Goal: Task Accomplishment & Management: Use online tool/utility

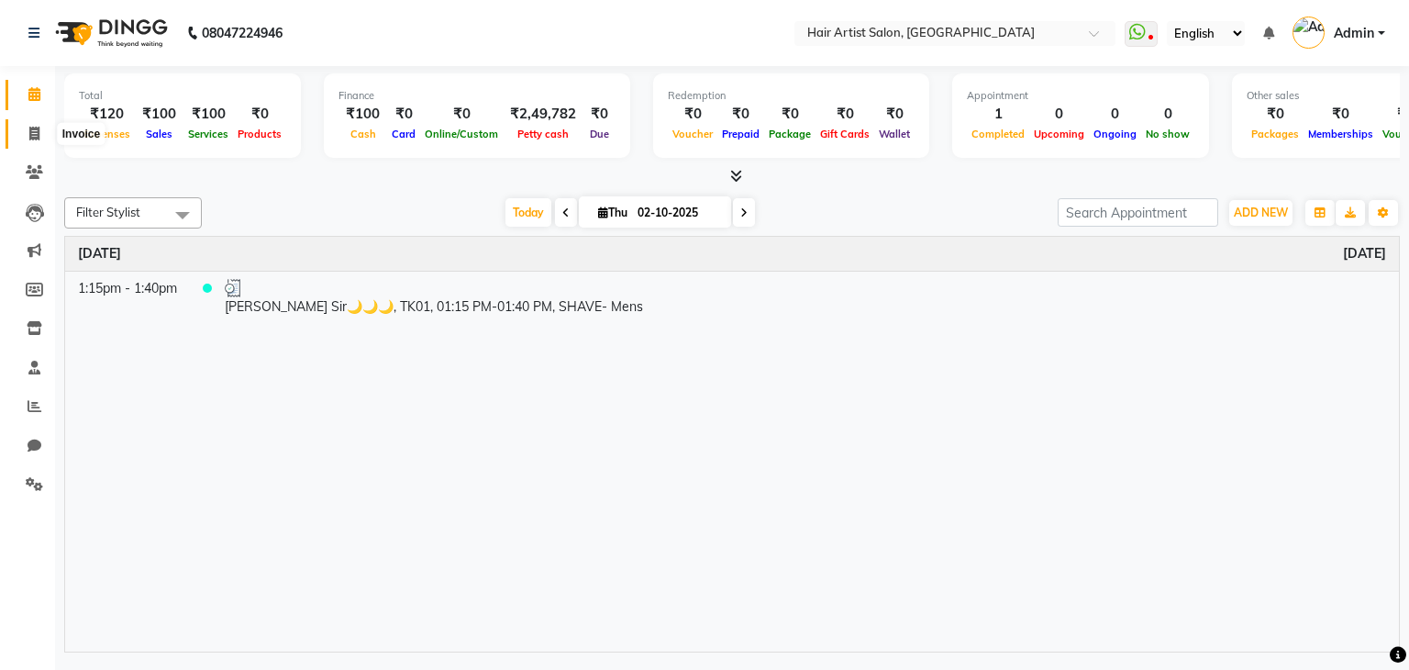
click at [27, 128] on span at bounding box center [34, 134] width 32 height 21
select select "7809"
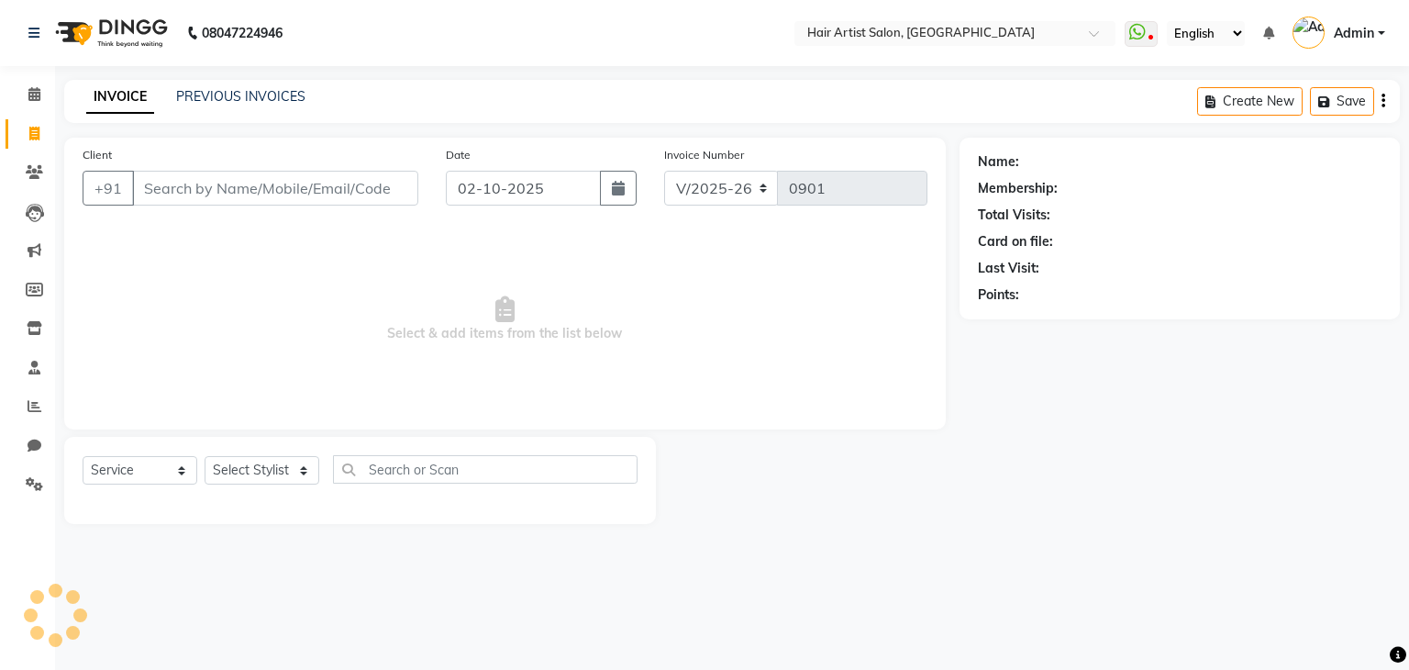
select select "package"
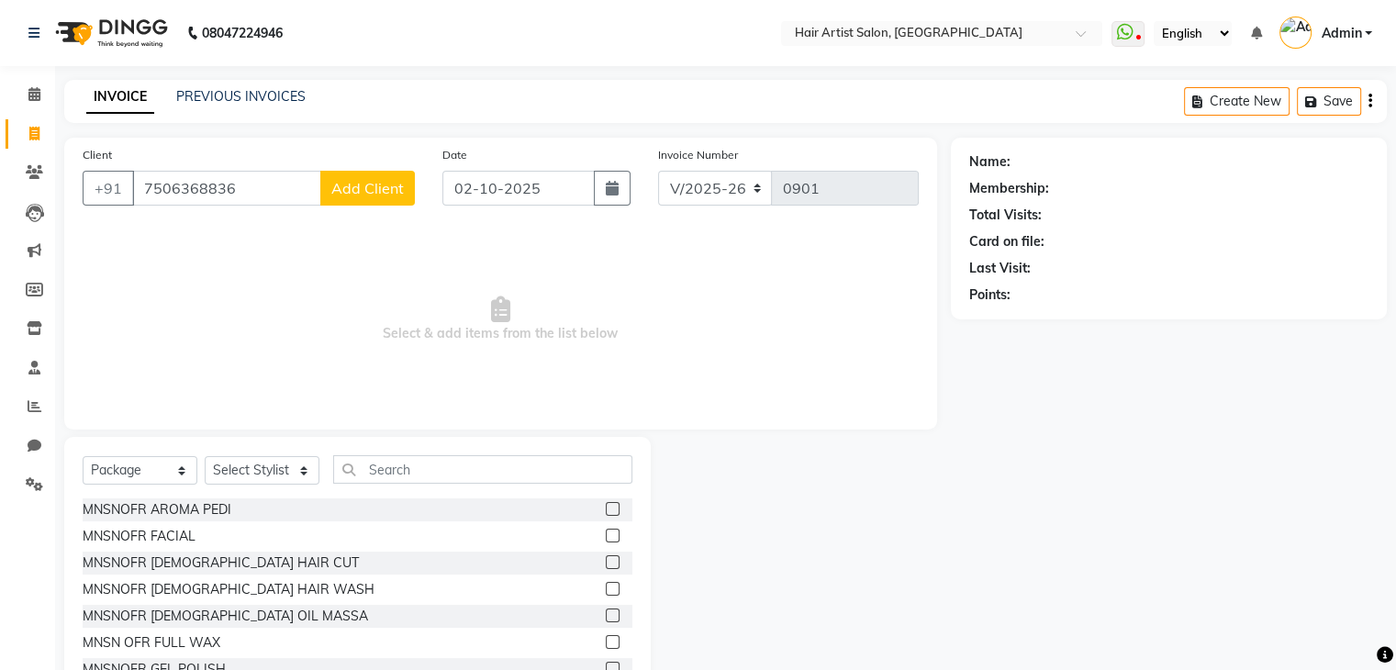
type input "7506368836"
click at [347, 203] on button "Add Client" at bounding box center [367, 188] width 95 height 35
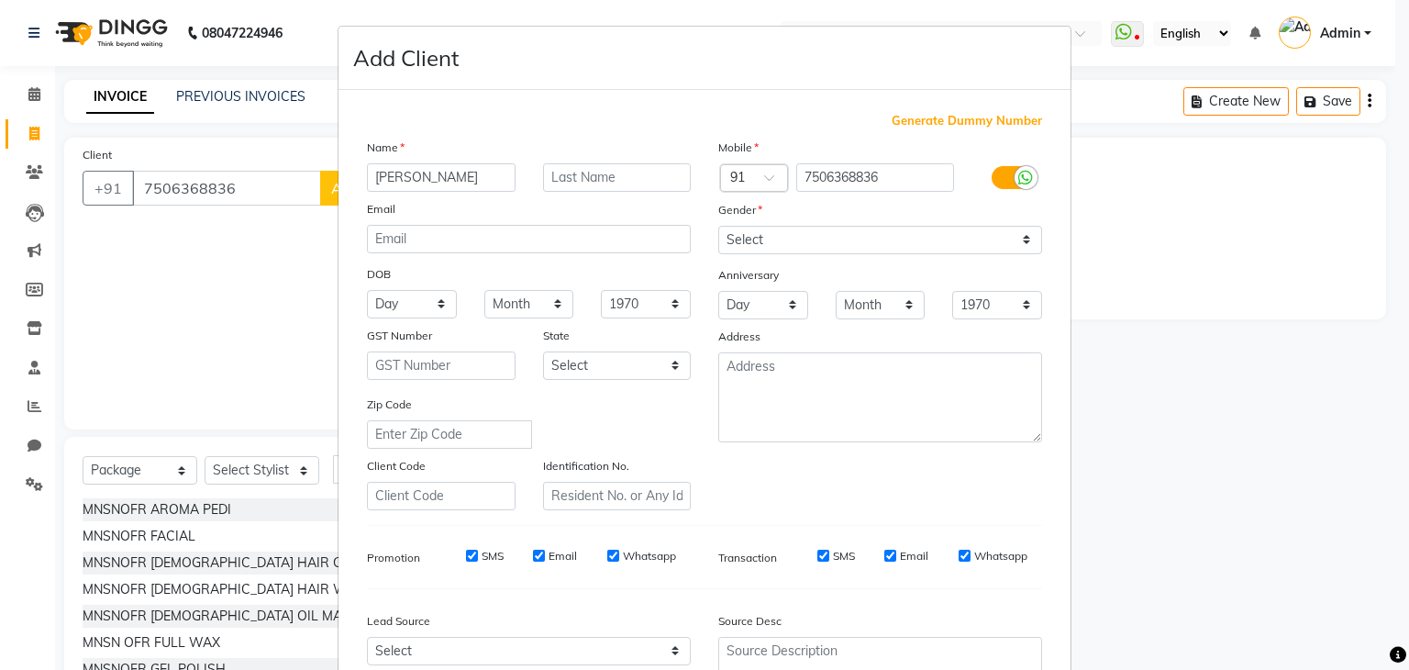
type input "[PERSON_NAME]"
click at [573, 177] on input "text" at bounding box center [617, 177] width 149 height 28
type input "[PERSON_NAME]"
click at [1020, 243] on select "Select [DEMOGRAPHIC_DATA] [DEMOGRAPHIC_DATA] Other Prefer Not To Say" at bounding box center [880, 240] width 324 height 28
select select "[DEMOGRAPHIC_DATA]"
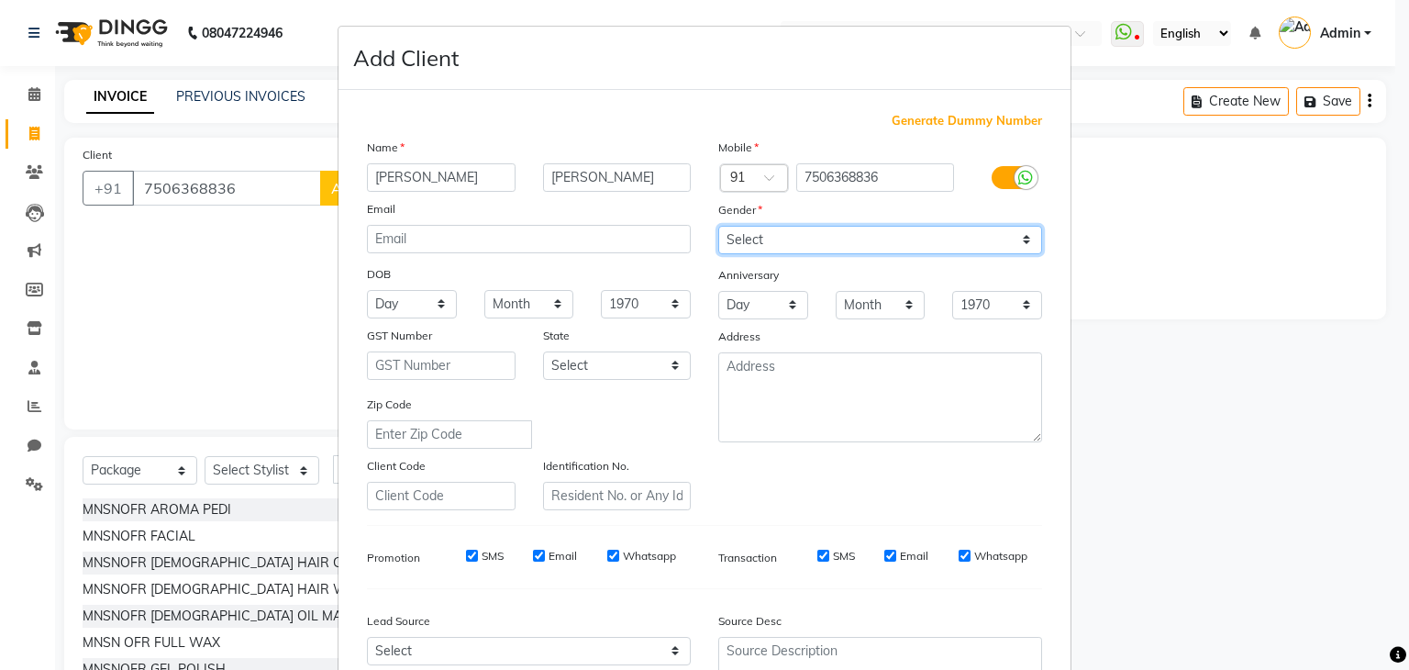
click at [718, 227] on select "Select [DEMOGRAPHIC_DATA] [DEMOGRAPHIC_DATA] Other Prefer Not To Say" at bounding box center [880, 240] width 324 height 28
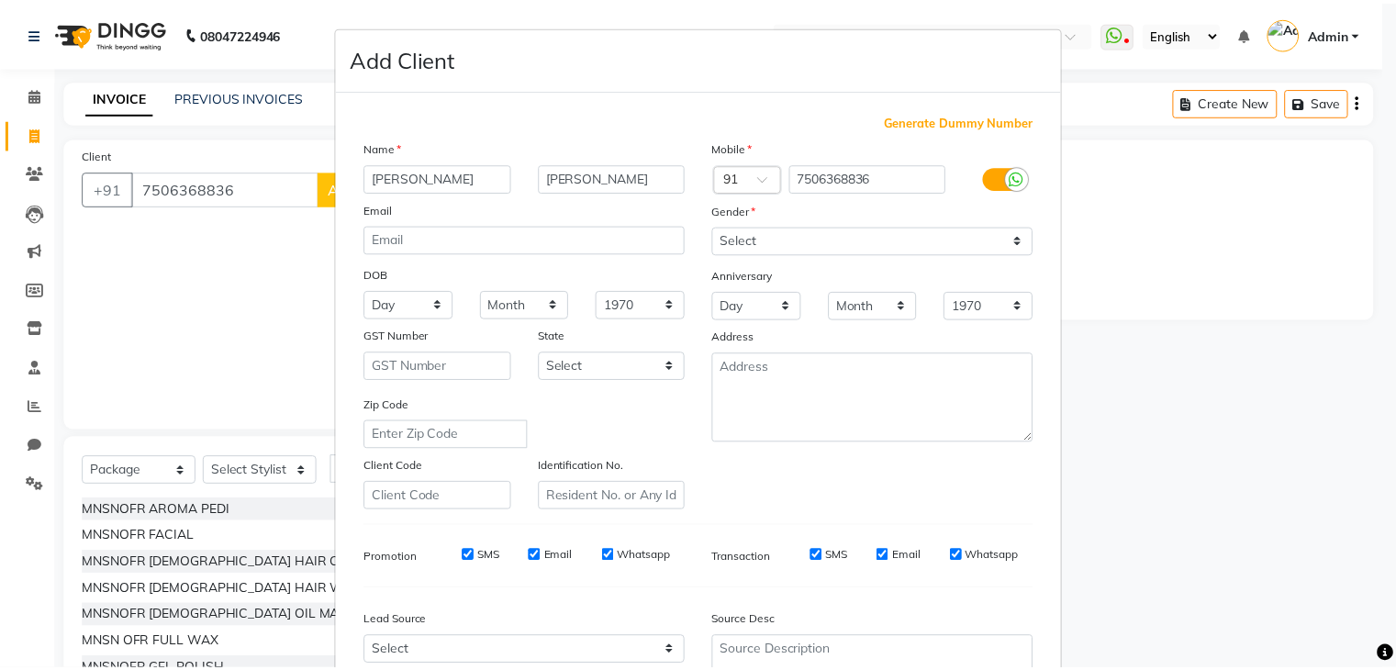
scroll to position [186, 0]
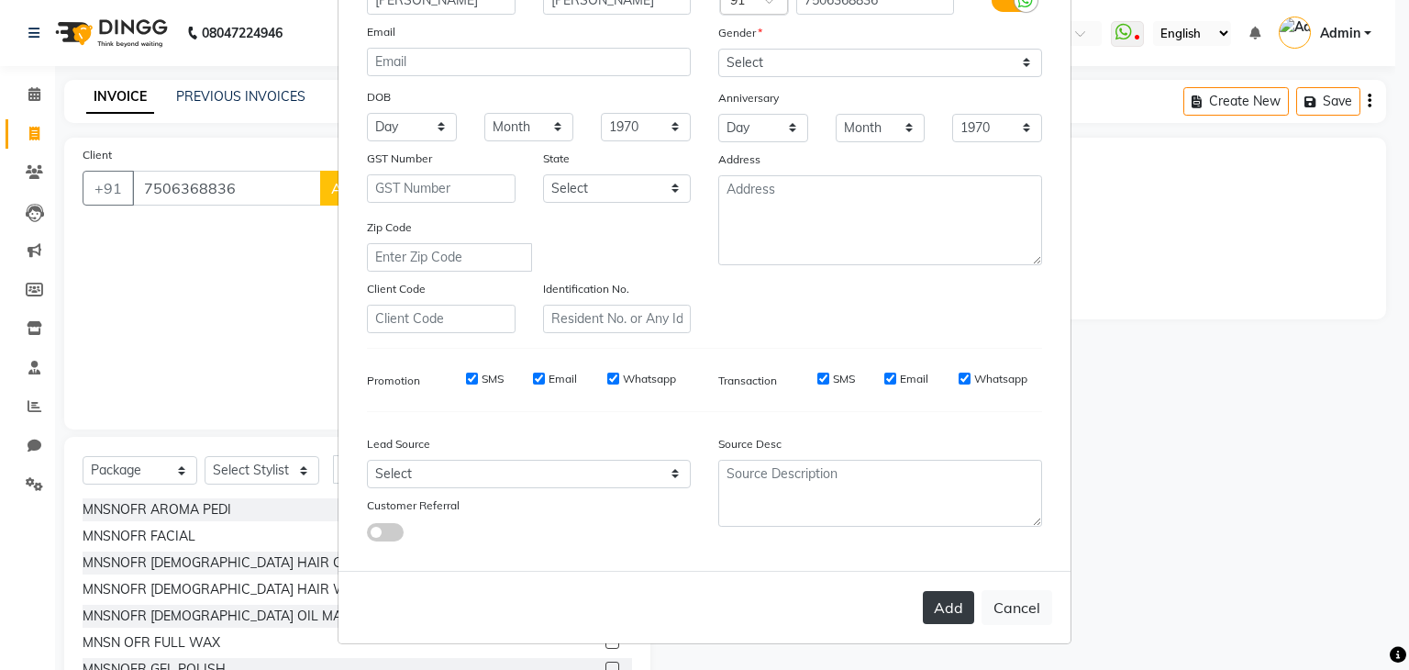
click at [950, 610] on button "Add" at bounding box center [948, 607] width 51 height 33
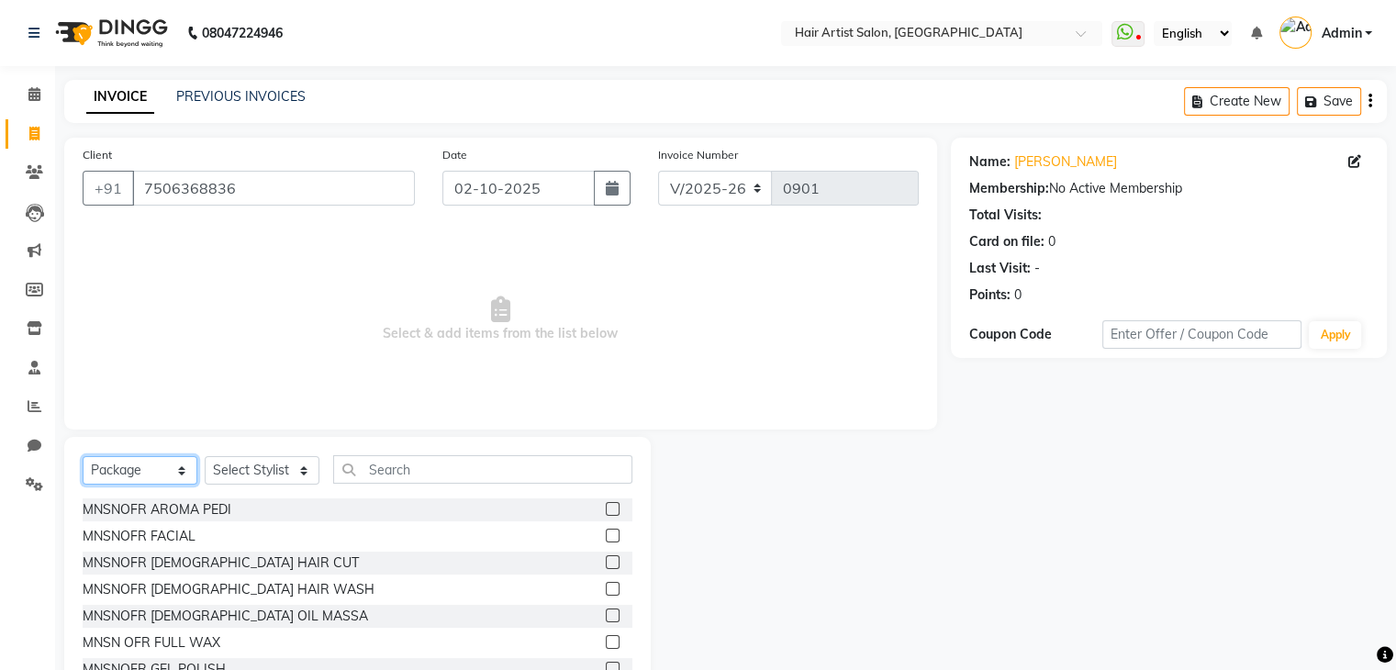
click at [156, 463] on select "Select Service Product Membership Package Voucher Prepaid Gift Card" at bounding box center [140, 470] width 115 height 28
click at [83, 457] on select "Select Service Product Membership Package Voucher Prepaid Gift Card" at bounding box center [140, 470] width 115 height 28
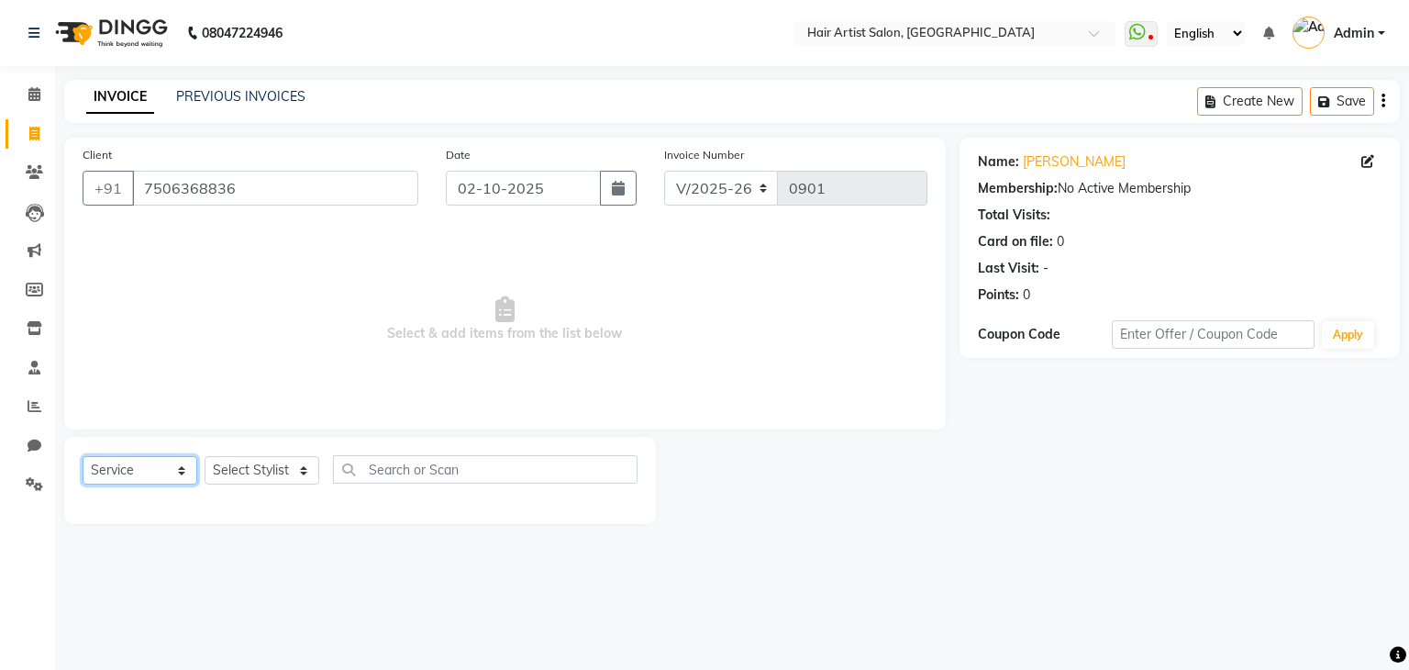
click at [162, 475] on select "Select Service Product Membership Package Voucher Prepaid Gift Card" at bounding box center [140, 470] width 115 height 28
select select "package"
click at [83, 457] on select "Select Service Product Membership Package Voucher Prepaid Gift Card" at bounding box center [140, 470] width 115 height 28
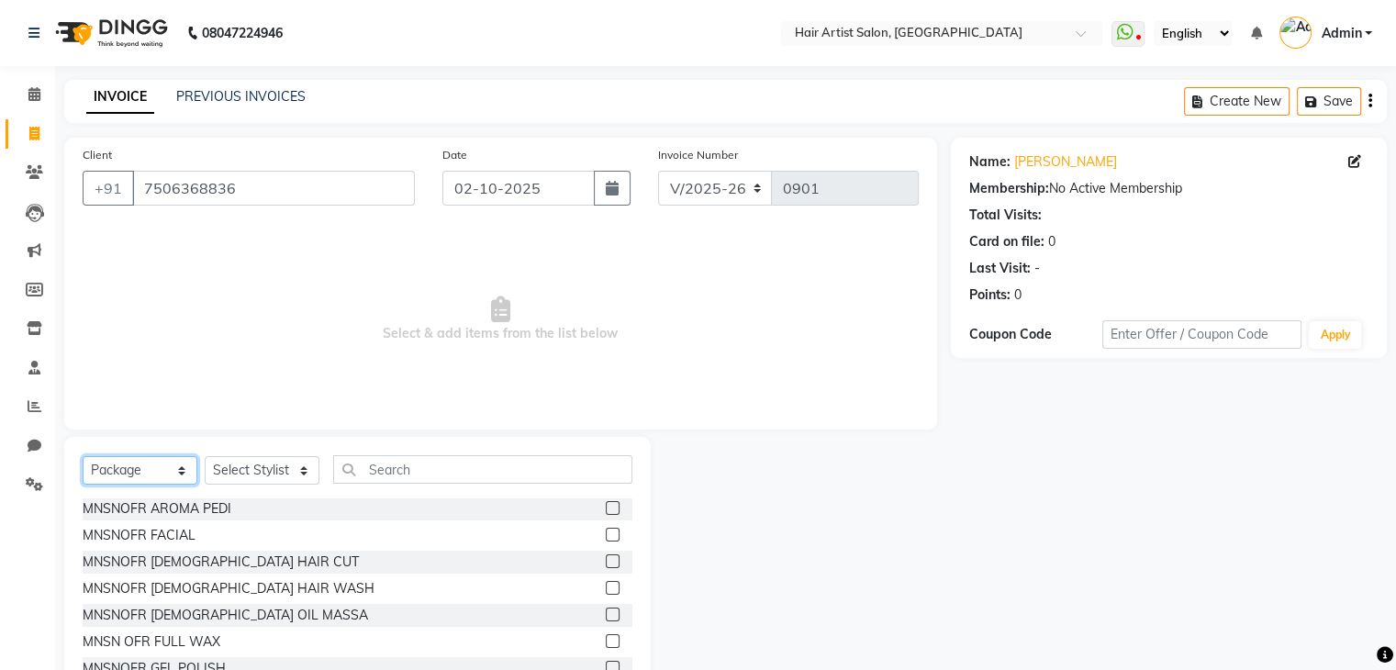
scroll to position [0, 0]
click at [286, 482] on select "Select Stylist Aman channd nisha zimur SALON [PERSON_NAME] [PERSON_NAME] Mam [P…" at bounding box center [262, 470] width 115 height 28
select select "88925"
click at [205, 457] on select "Select Stylist Aman channd nisha zimur SALON [PERSON_NAME] [PERSON_NAME] Mam [P…" at bounding box center [262, 470] width 115 height 28
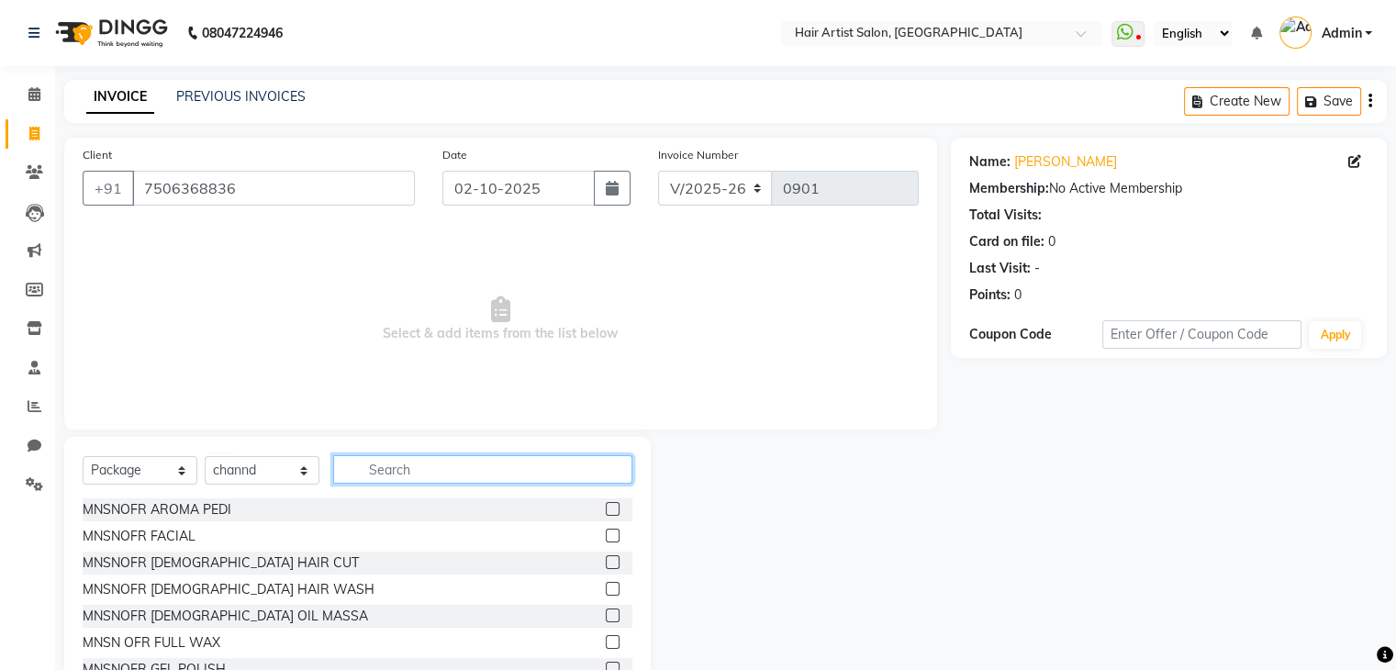
click at [386, 473] on input "text" at bounding box center [482, 469] width 299 height 28
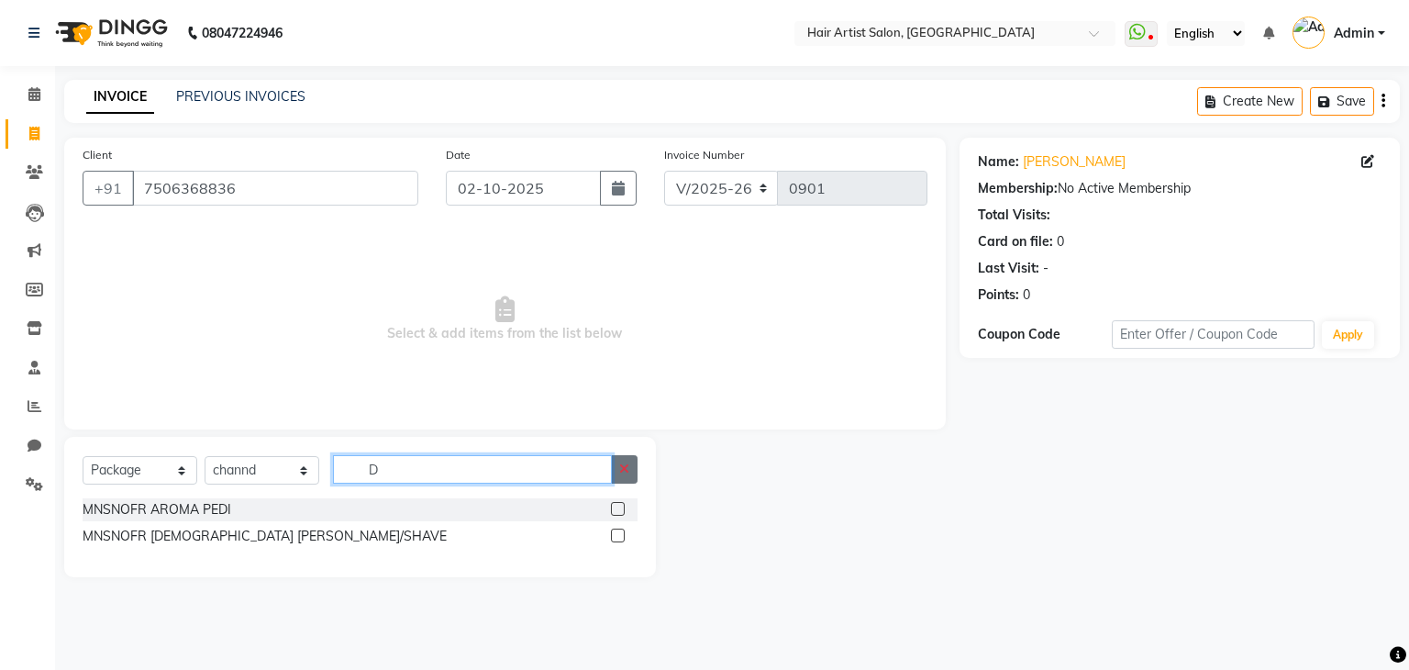
type input "D"
click at [637, 469] on button "button" at bounding box center [624, 469] width 27 height 28
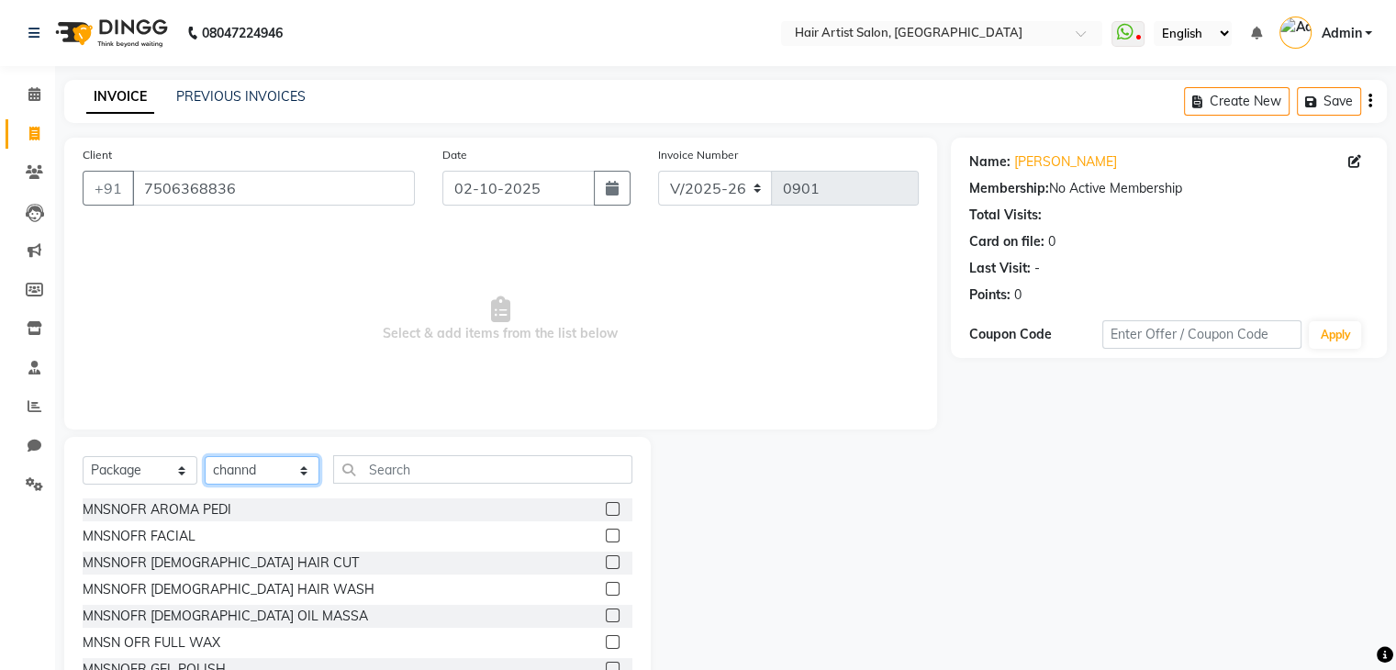
click at [298, 462] on select "Select Stylist Aman channd nisha zimur SALON [PERSON_NAME] [PERSON_NAME] Mam [P…" at bounding box center [262, 470] width 115 height 28
click at [205, 457] on select "Select Stylist Aman channd nisha zimur SALON [PERSON_NAME] [PERSON_NAME] Mam [P…" at bounding box center [262, 470] width 115 height 28
click at [362, 174] on input "7506368836" at bounding box center [273, 188] width 283 height 35
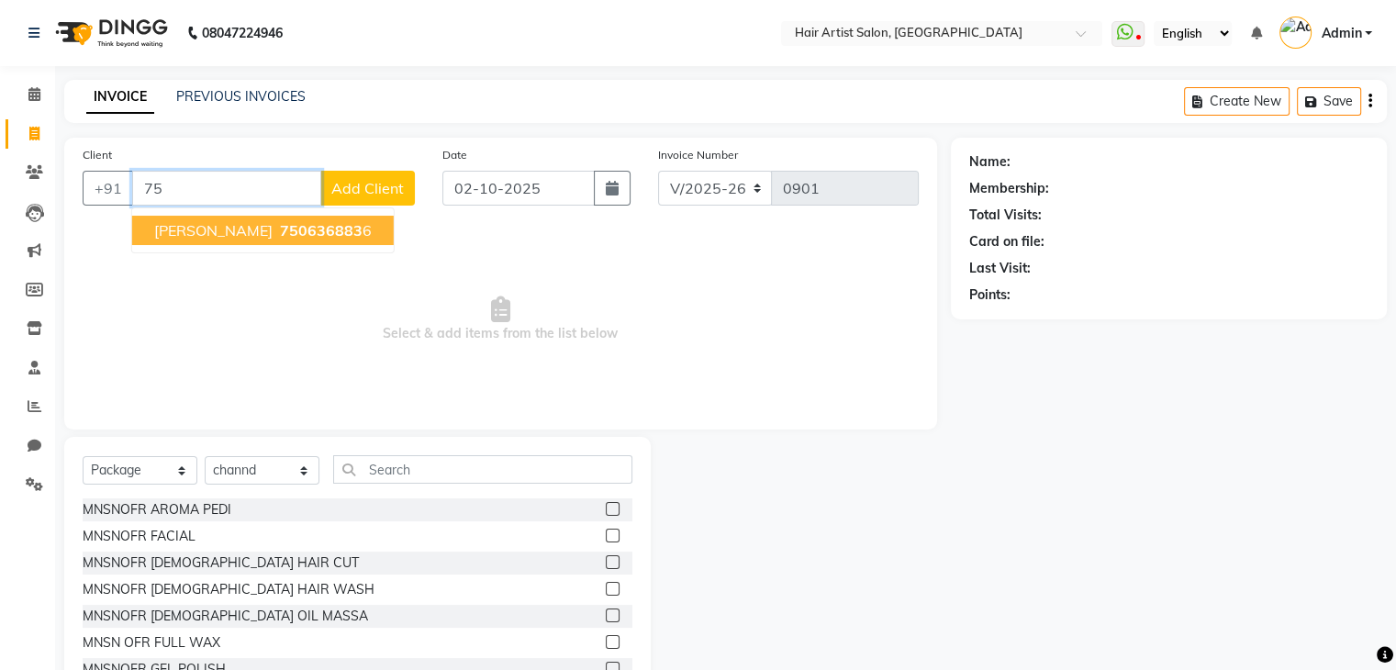
type input "7"
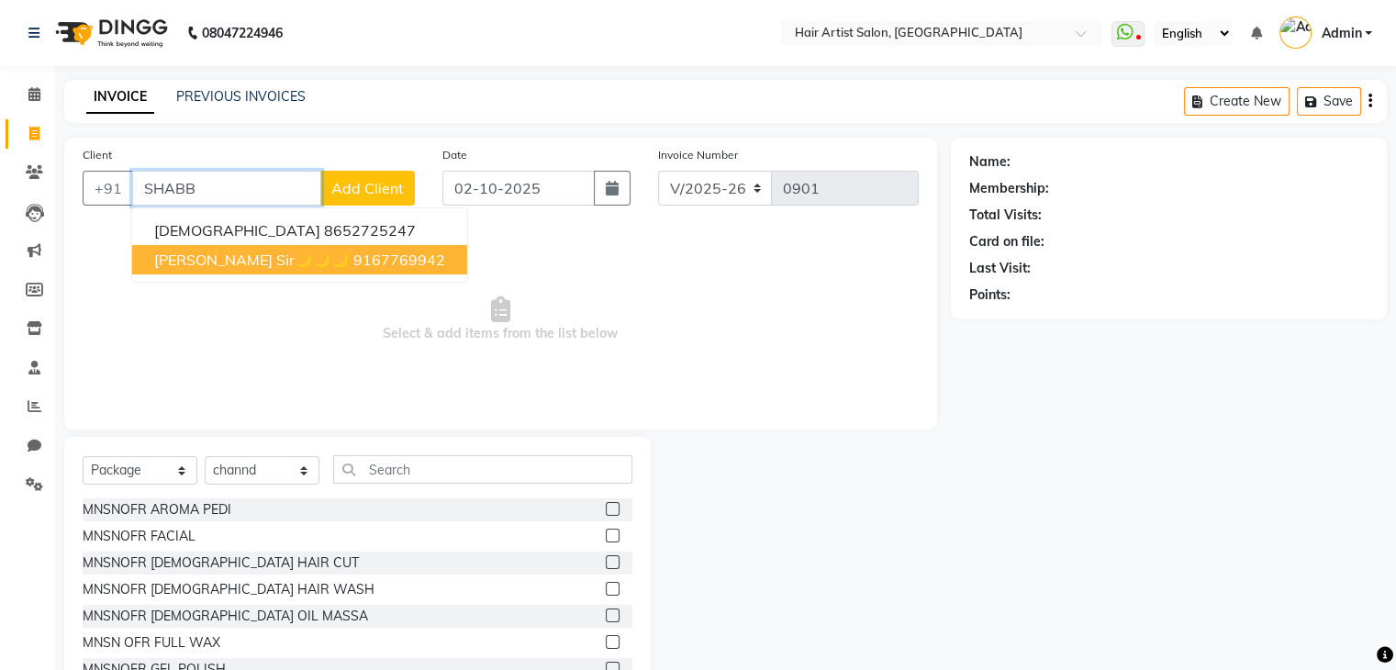
click at [289, 258] on button "[PERSON_NAME] Sir🌙🌙🌙 9167769942" at bounding box center [299, 259] width 335 height 29
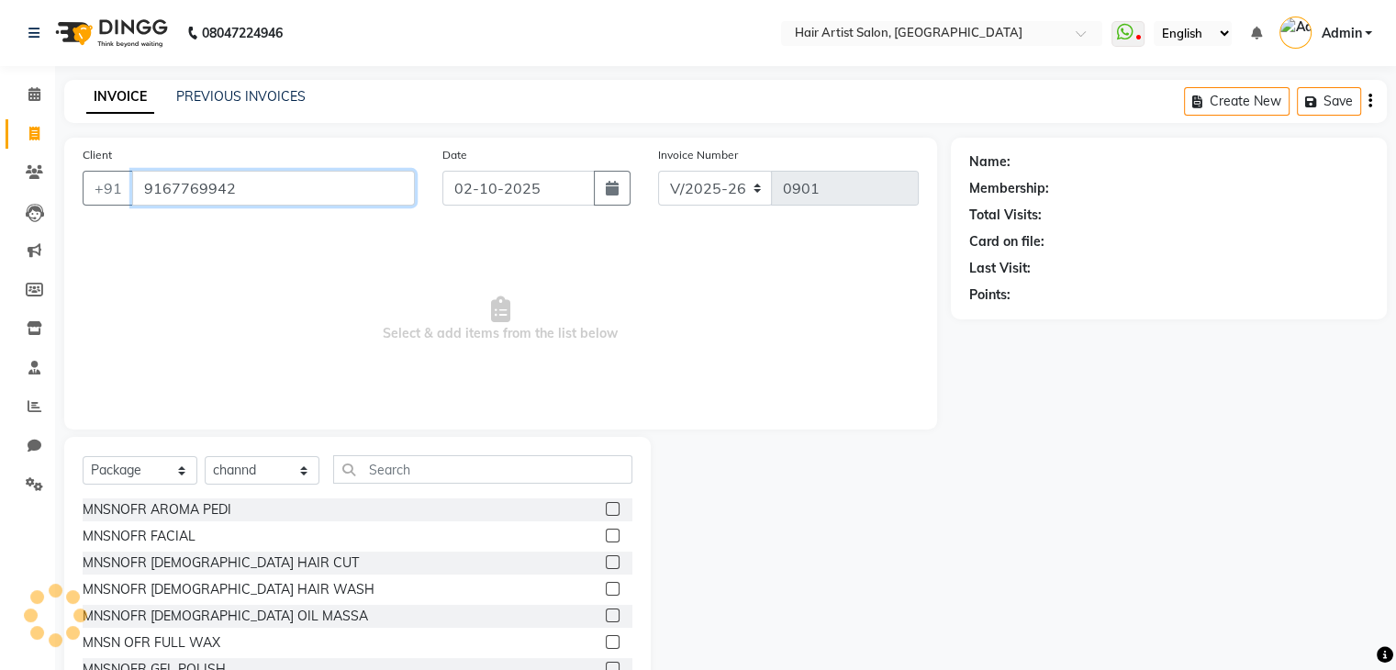
type input "9167769942"
select select "1: Object"
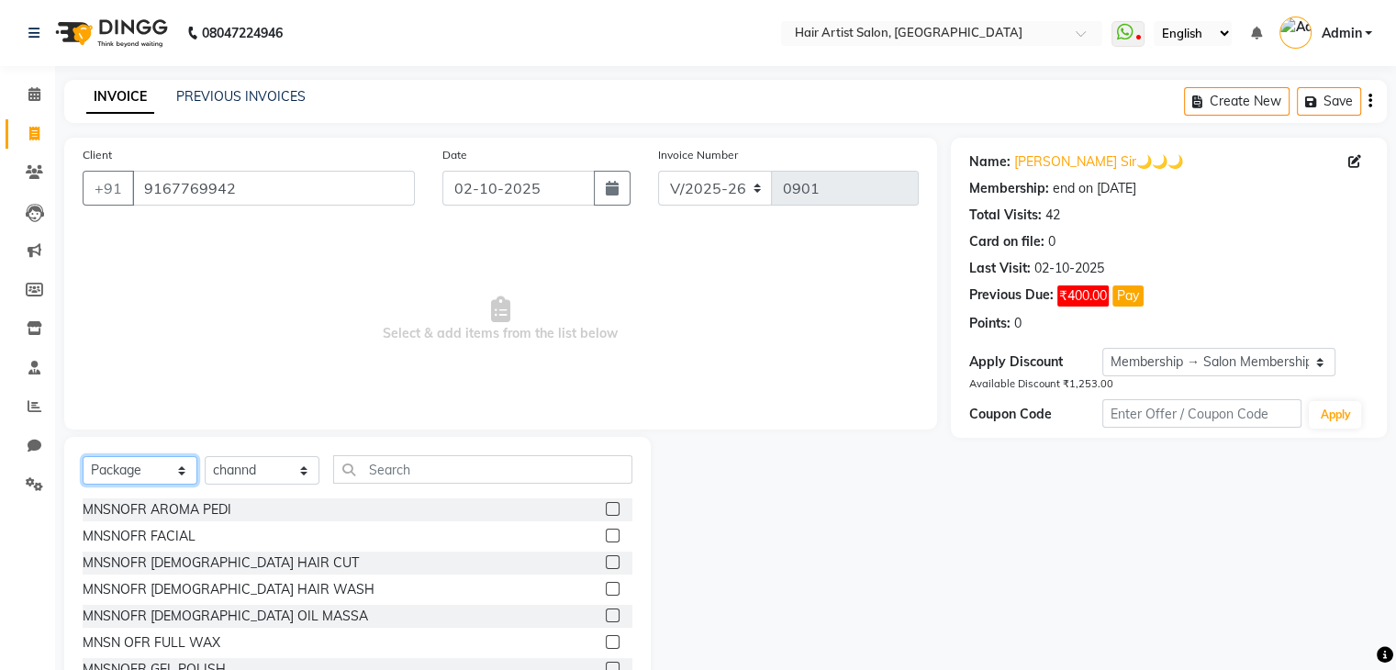
click at [137, 473] on select "Select Service Product Membership Package Voucher Prepaid Gift Card" at bounding box center [140, 470] width 115 height 28
select select "service"
click at [83, 457] on select "Select Service Product Membership Package Voucher Prepaid Gift Card" at bounding box center [140, 470] width 115 height 28
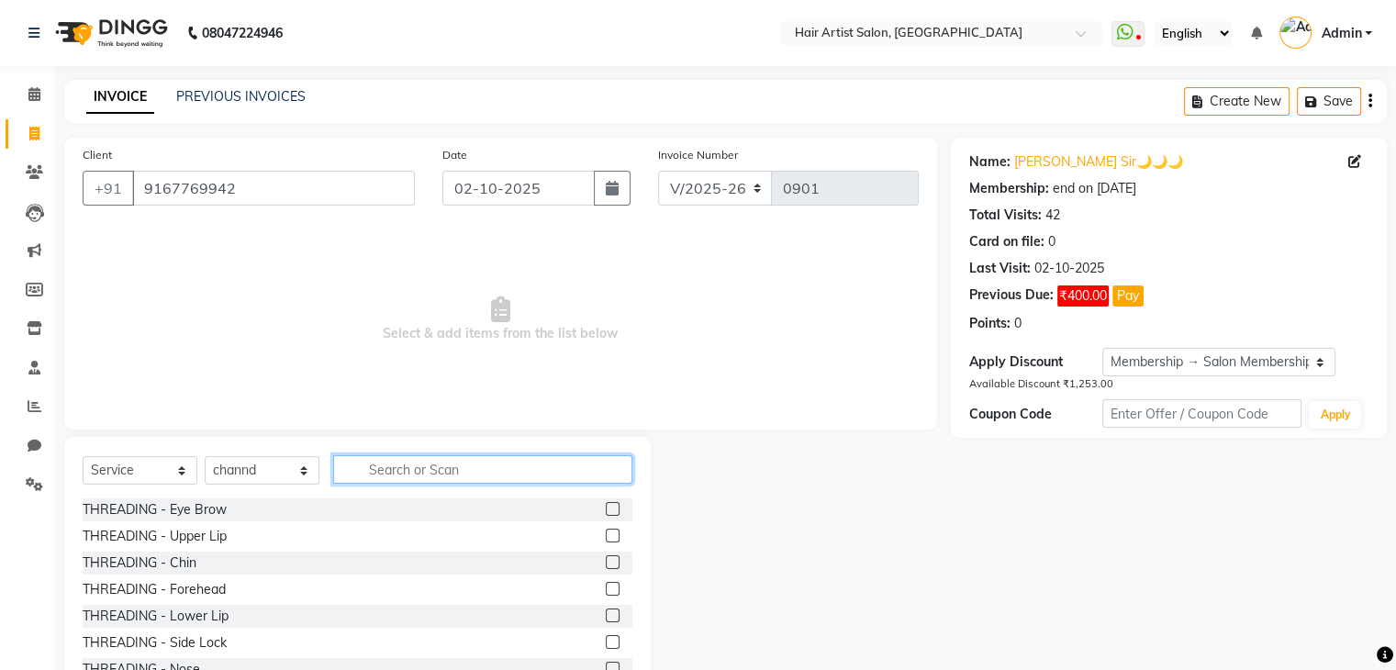
click at [391, 460] on input "text" at bounding box center [482, 469] width 299 height 28
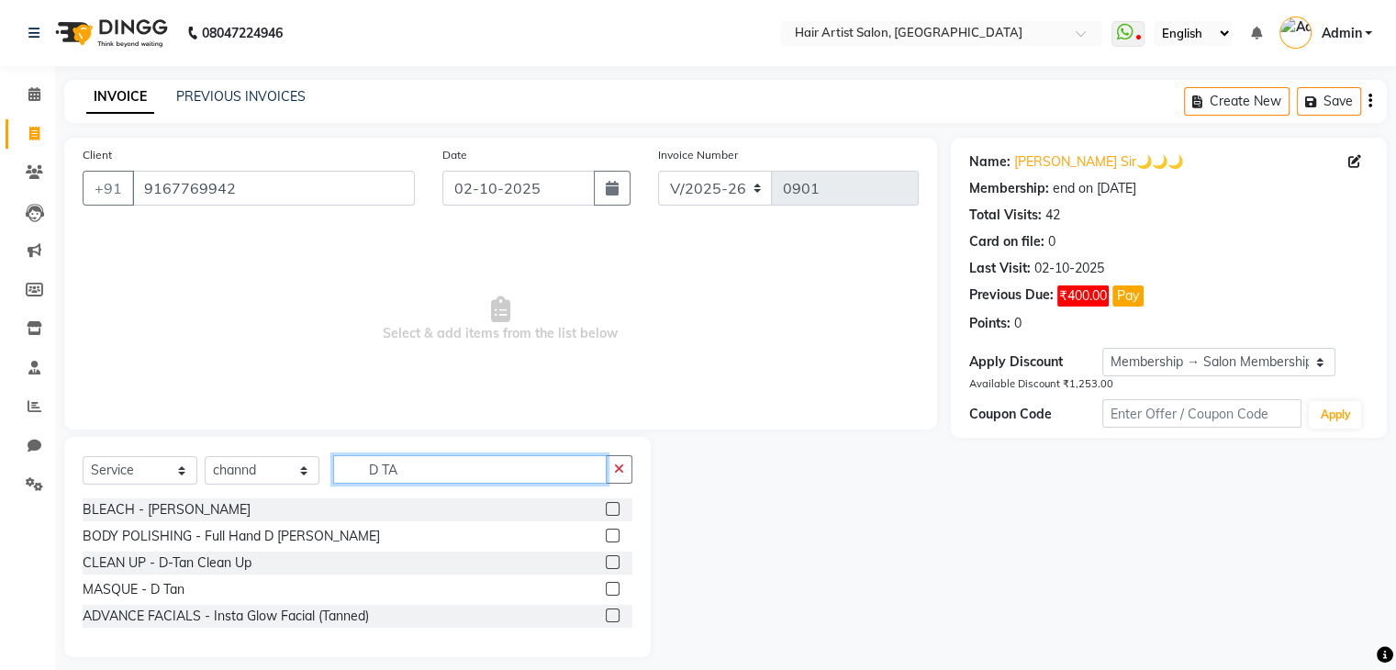
type input "D TA"
click at [610, 511] on label at bounding box center [613, 509] width 14 height 14
click at [610, 511] on input "checkbox" at bounding box center [612, 510] width 12 height 12
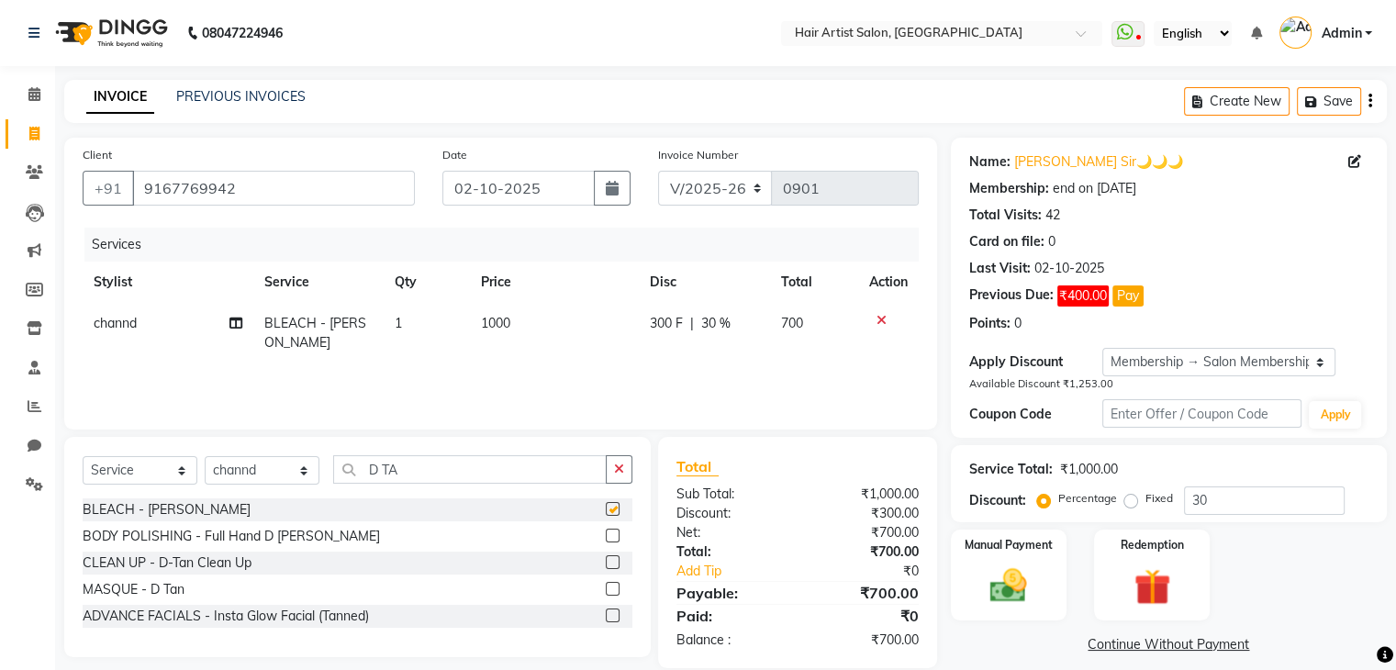
checkbox input "false"
click at [712, 330] on span "30 %" at bounding box center [715, 323] width 29 height 19
select select "88925"
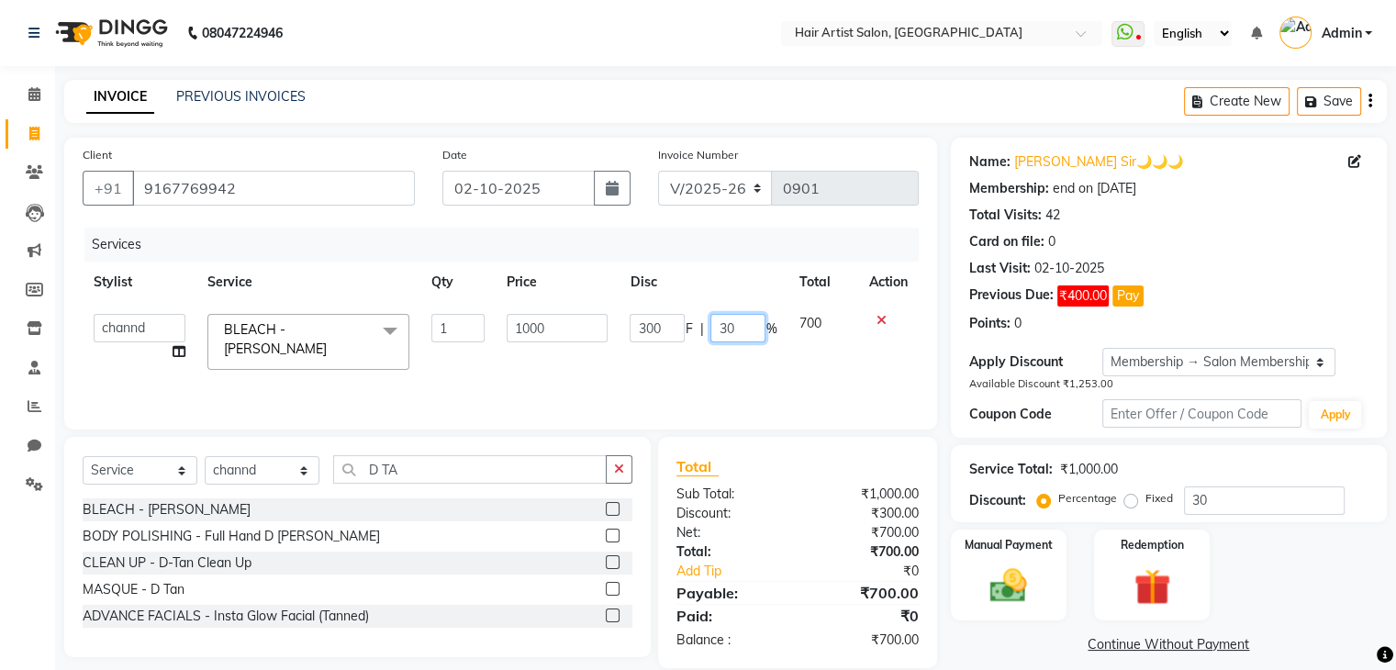
click at [736, 328] on input "30" at bounding box center [737, 328] width 55 height 28
type input "3"
type input "0"
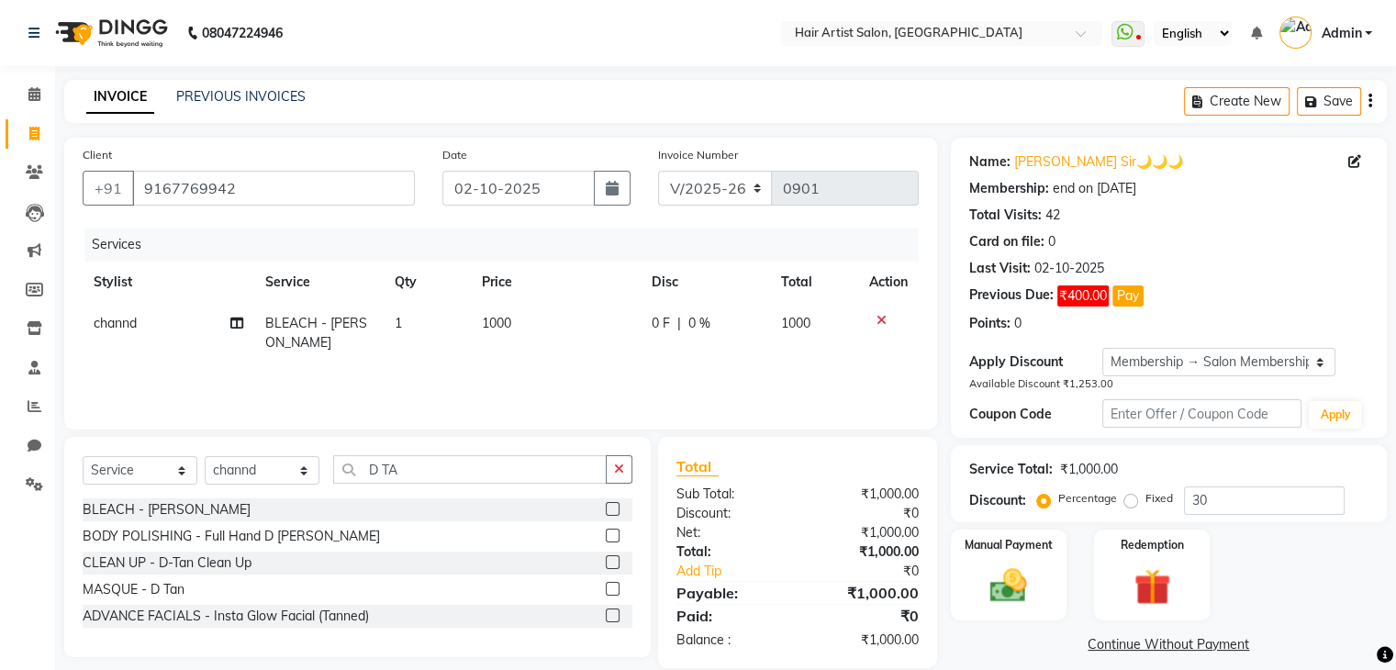
click at [727, 381] on div "Services Stylist Service Qty Price Disc Total Action channd BLEACH - D-Tan 1 10…" at bounding box center [501, 319] width 836 height 183
click at [980, 566] on img at bounding box center [1007, 585] width 61 height 44
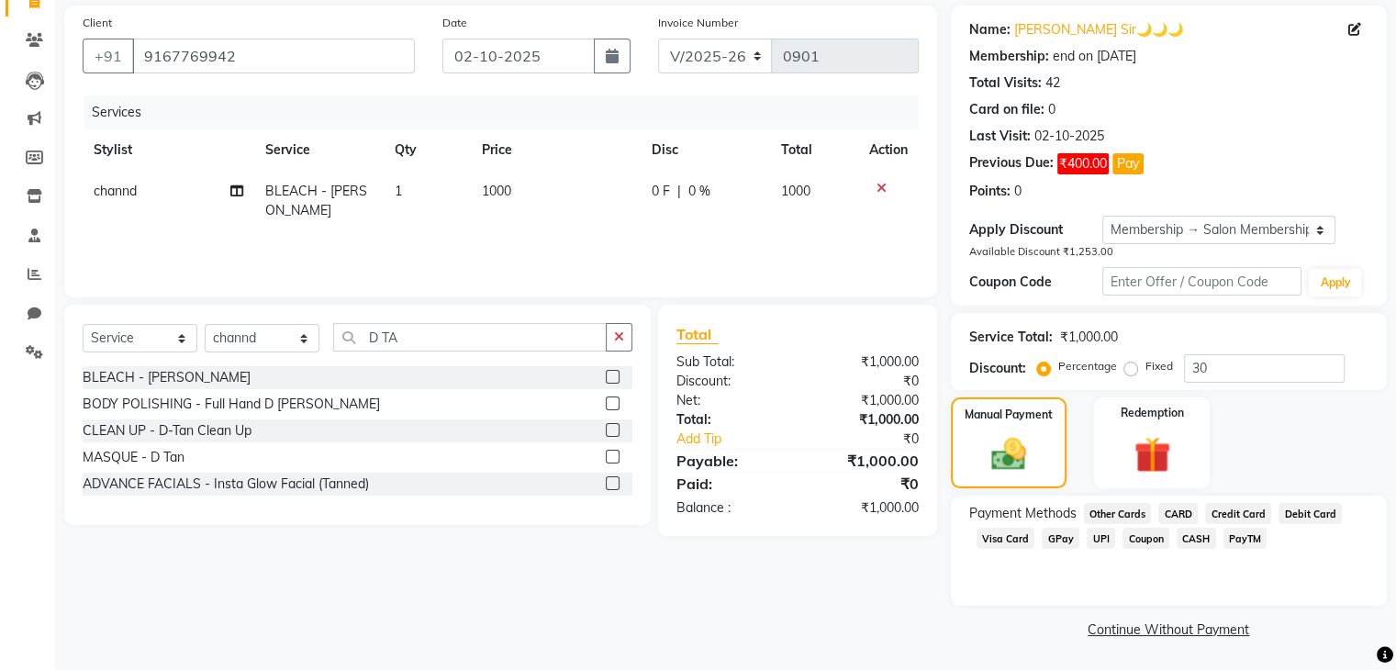
scroll to position [133, 0]
click at [1058, 539] on span "GPay" at bounding box center [1060, 537] width 38 height 21
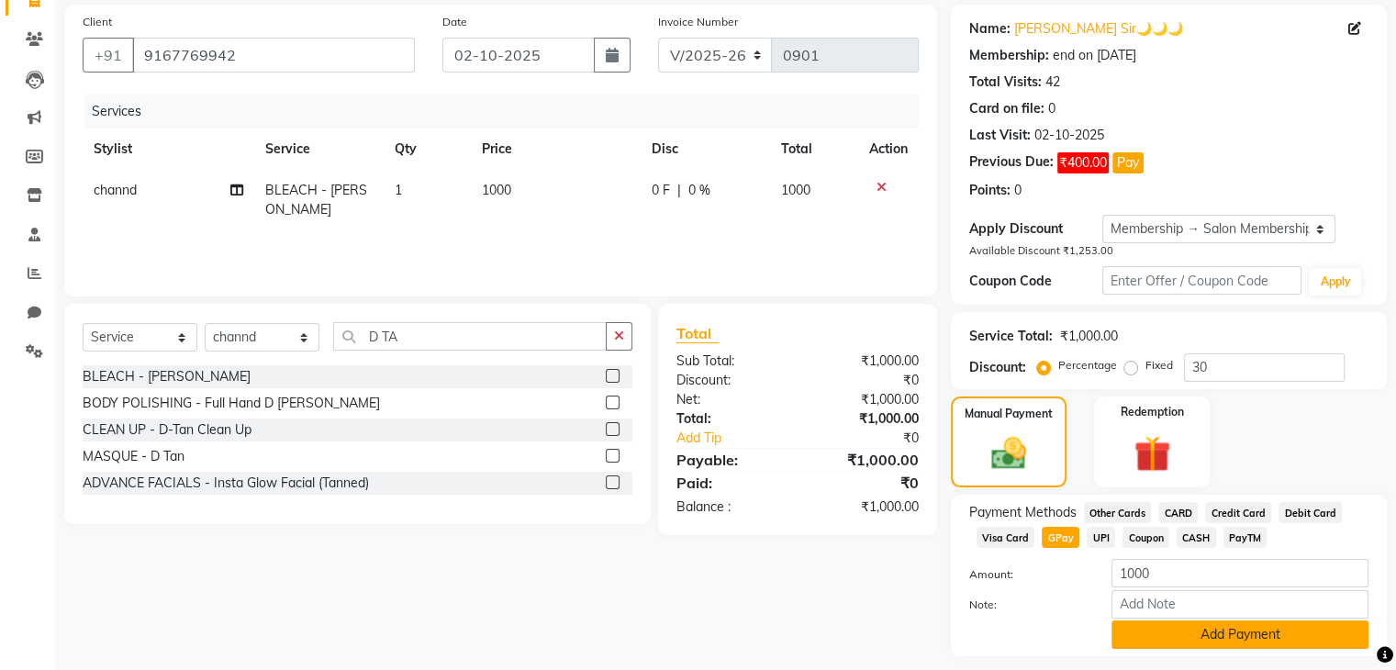
click at [1240, 640] on button "Add Payment" at bounding box center [1239, 634] width 257 height 28
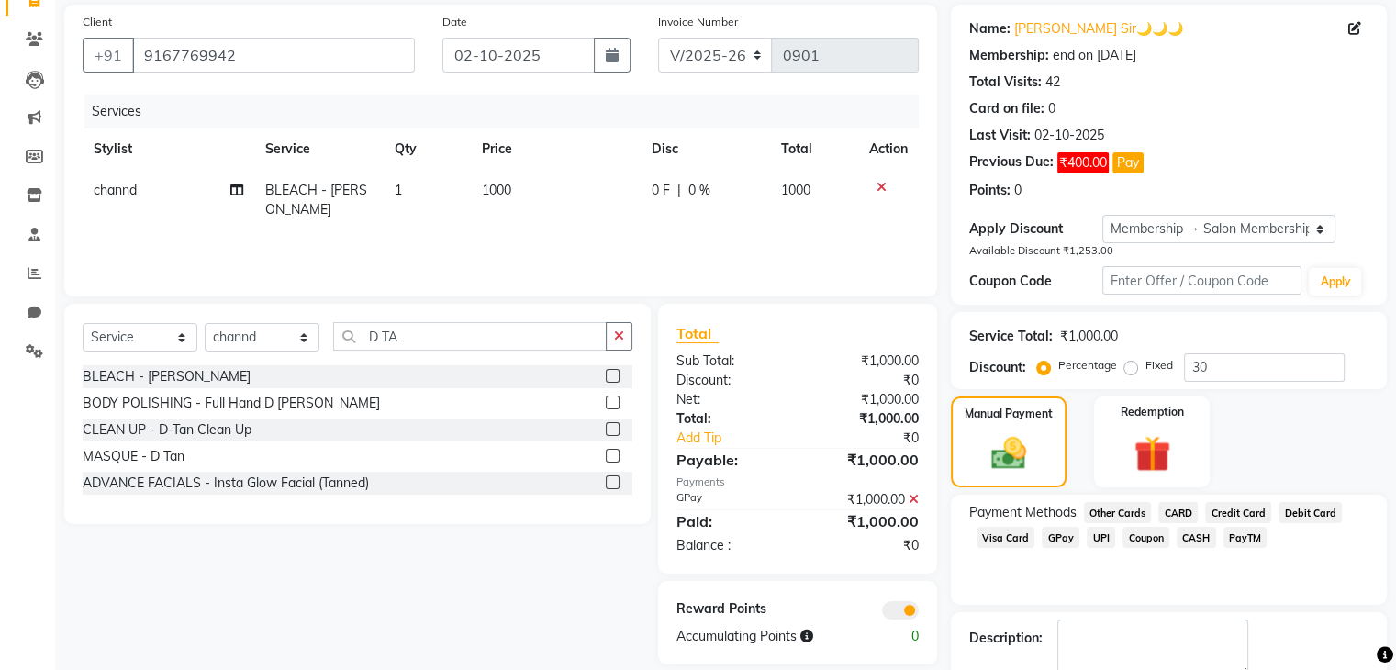
scroll to position [236, 0]
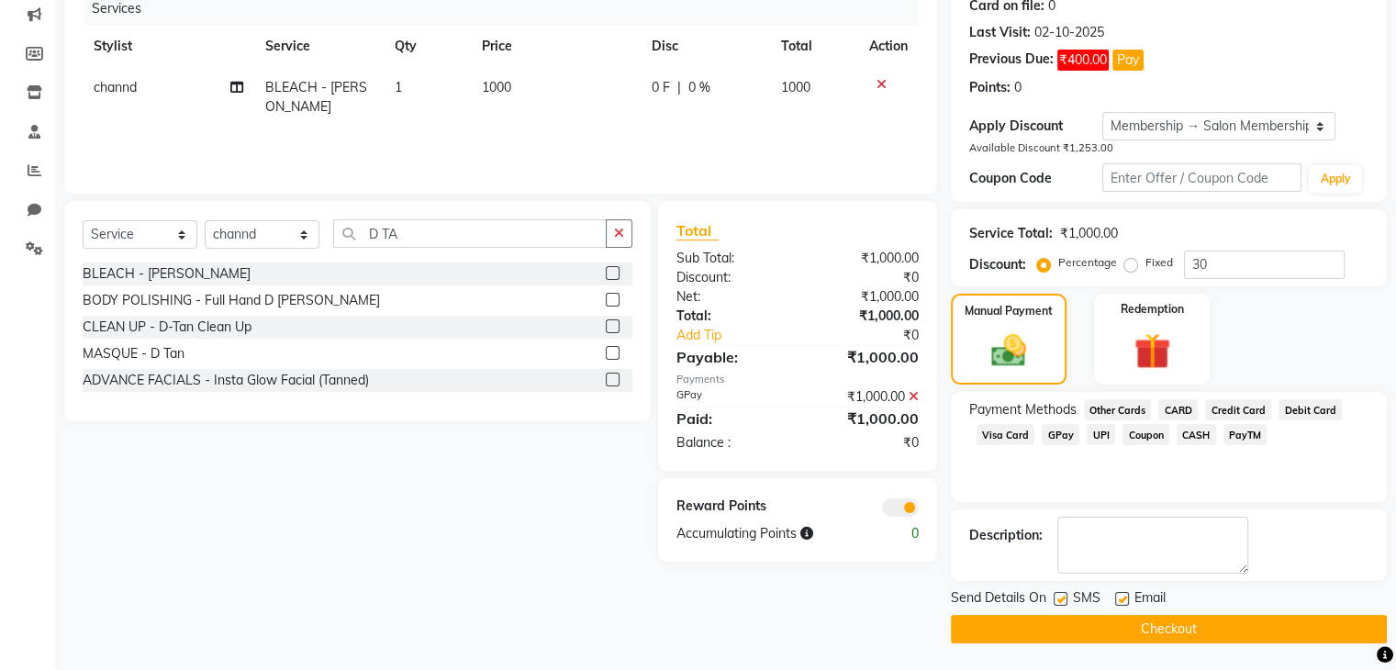
click at [1210, 628] on button "Checkout" at bounding box center [1169, 629] width 436 height 28
